Goal: Task Accomplishment & Management: Manage account settings

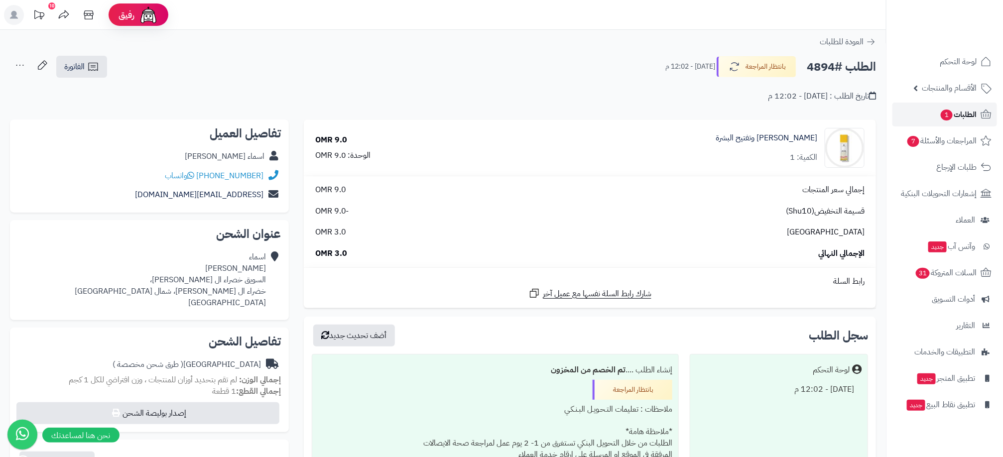
drag, startPoint x: 0, startPoint y: 0, endPoint x: 979, endPoint y: 114, distance: 985.2
click at [979, 114] on link "الطلبات 1" at bounding box center [944, 115] width 105 height 24
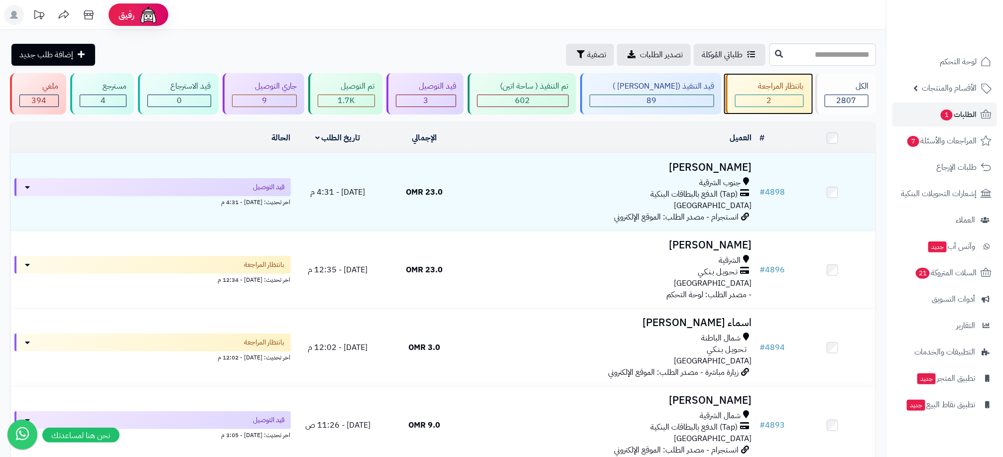
click at [764, 93] on div "بانتظار المراجعة 2" at bounding box center [769, 93] width 86 height 41
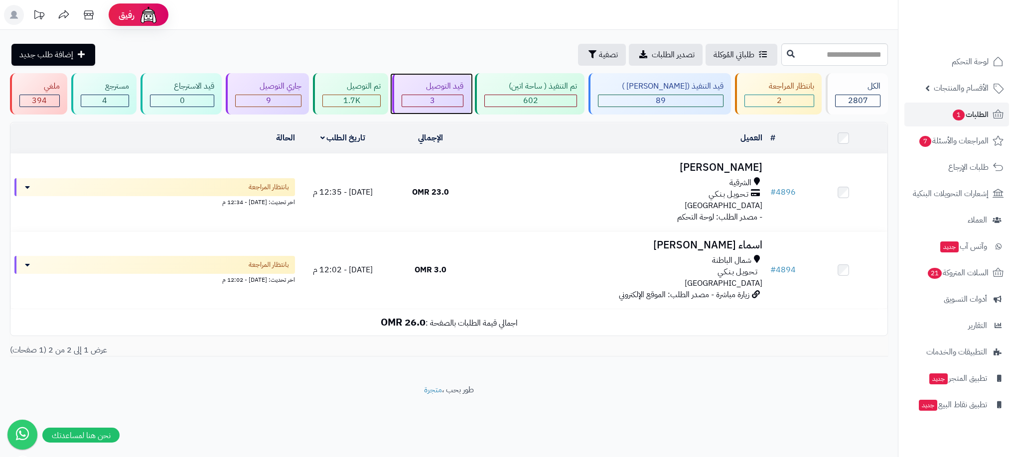
click at [463, 102] on div "3" at bounding box center [432, 100] width 61 height 11
click at [463, 97] on div "3" at bounding box center [432, 100] width 61 height 11
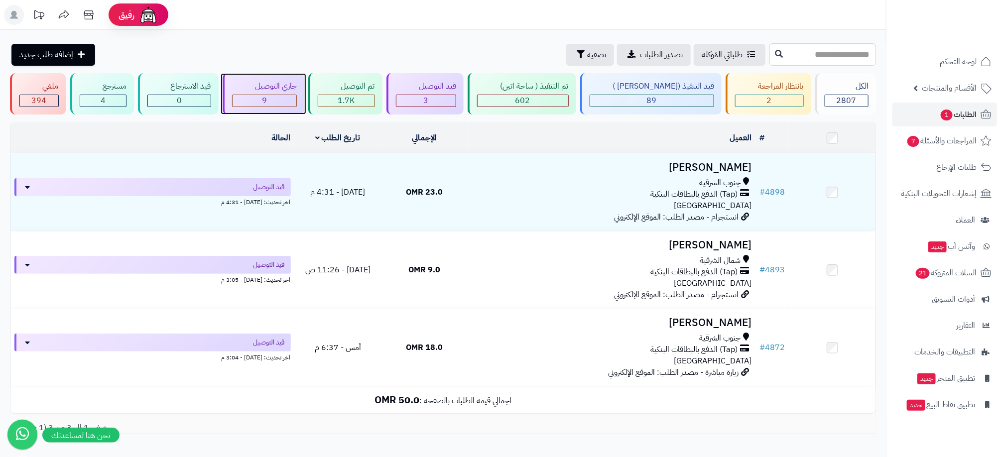
click at [293, 93] on div "جاري التوصيل 9" at bounding box center [264, 93] width 82 height 41
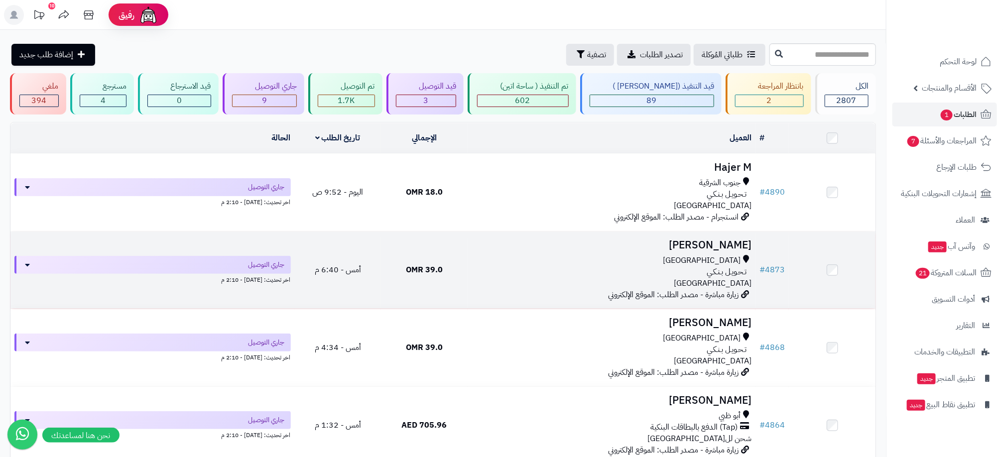
click at [600, 281] on div "مسقط تـحـويـل بـنـكـي عمان" at bounding box center [612, 272] width 280 height 34
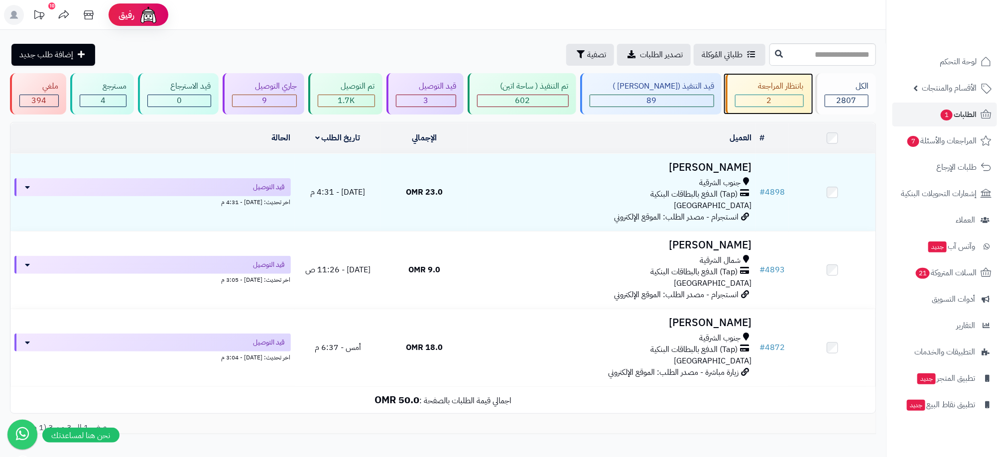
click at [786, 97] on div "2" at bounding box center [770, 100] width 68 height 11
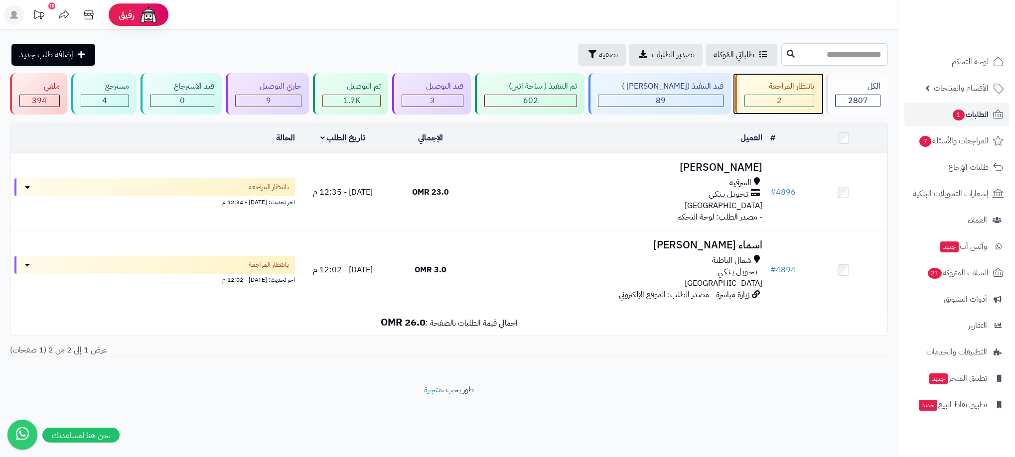
click at [786, 96] on div "2" at bounding box center [779, 100] width 69 height 11
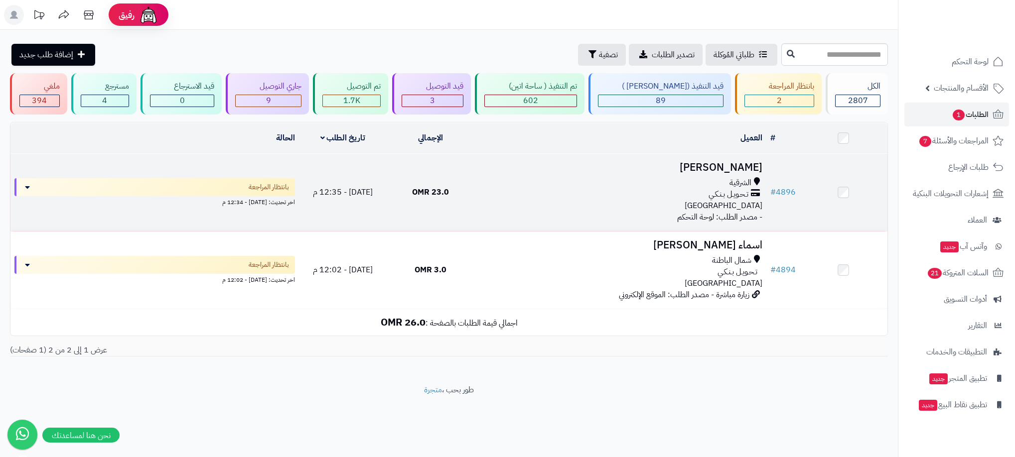
click at [679, 207] on div "الشرقية تـحـويـل بـنـكـي عمان" at bounding box center [620, 194] width 284 height 34
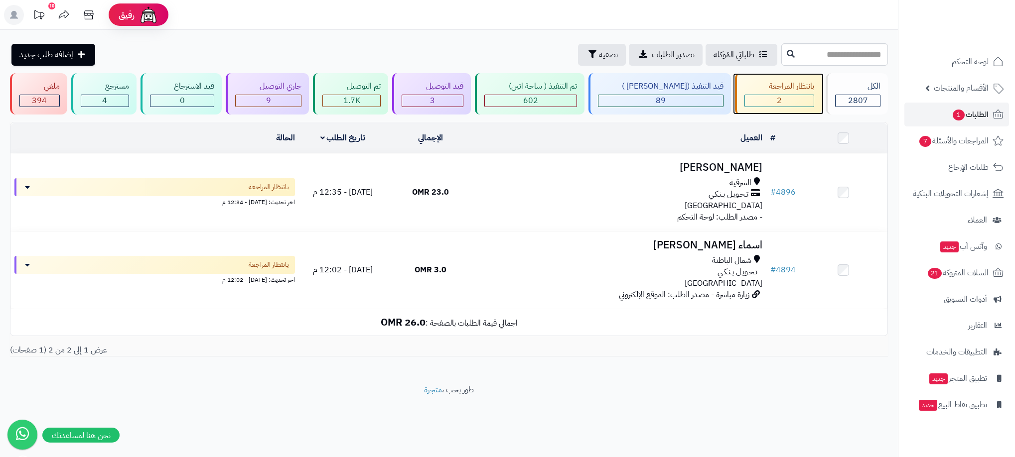
click at [769, 99] on div "2" at bounding box center [779, 100] width 69 height 11
